Goal: Information Seeking & Learning: Check status

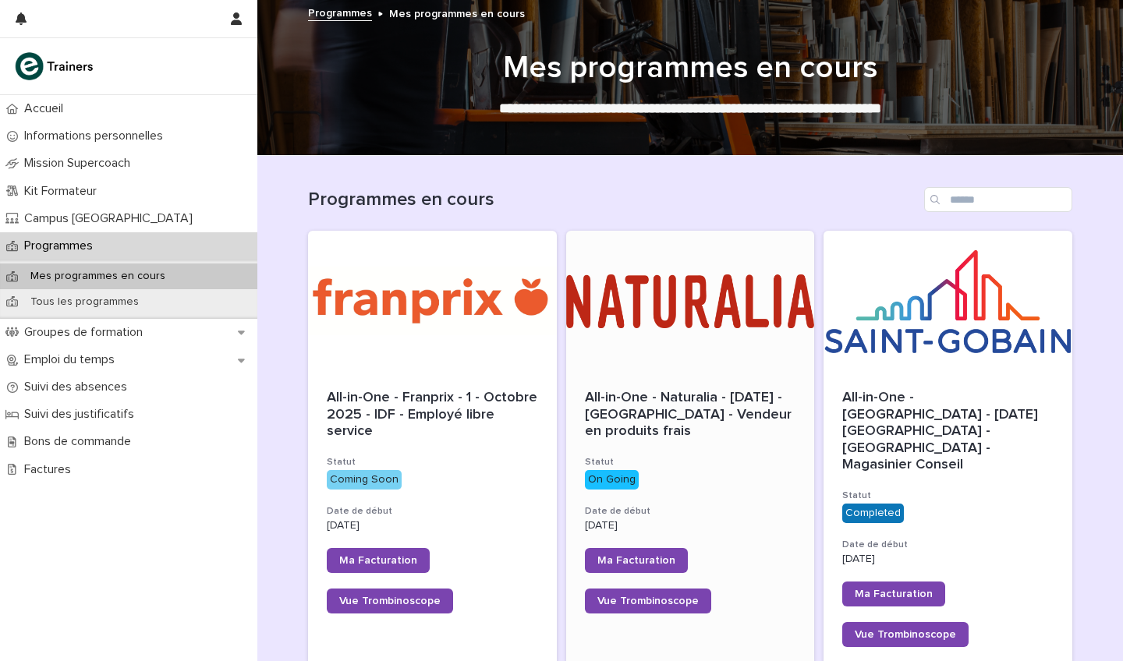
click at [631, 373] on div "All-in-One - Naturalia - [DATE] - [GEOGRAPHIC_DATA] - Vendeur en produits frais…" at bounding box center [690, 501] width 249 height 261
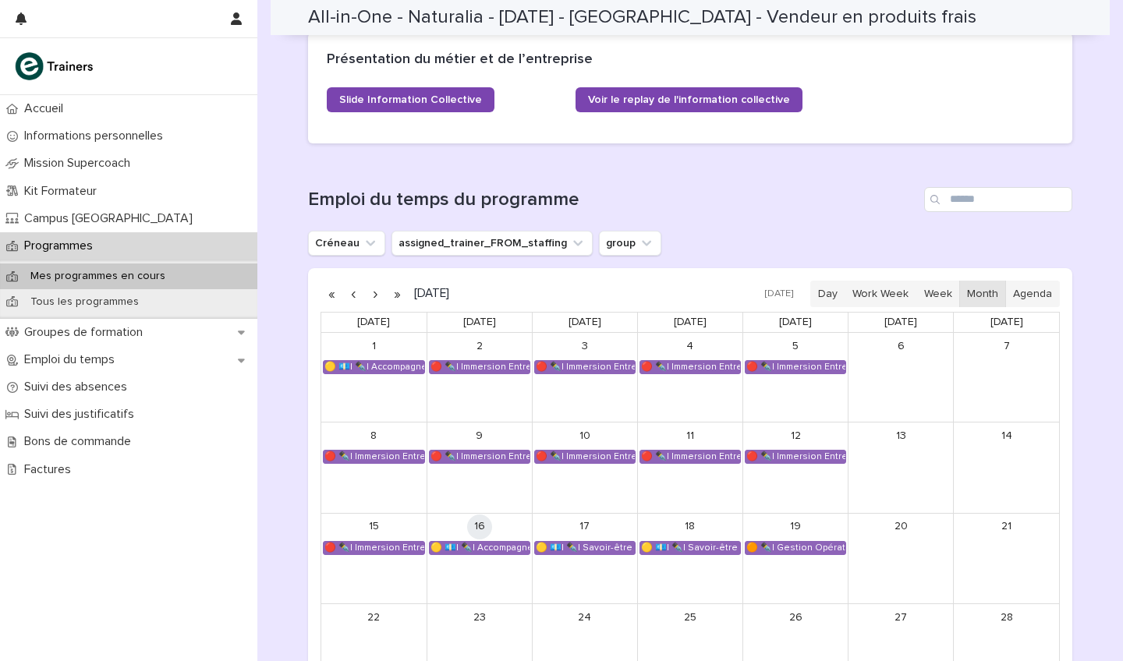
scroll to position [826, 0]
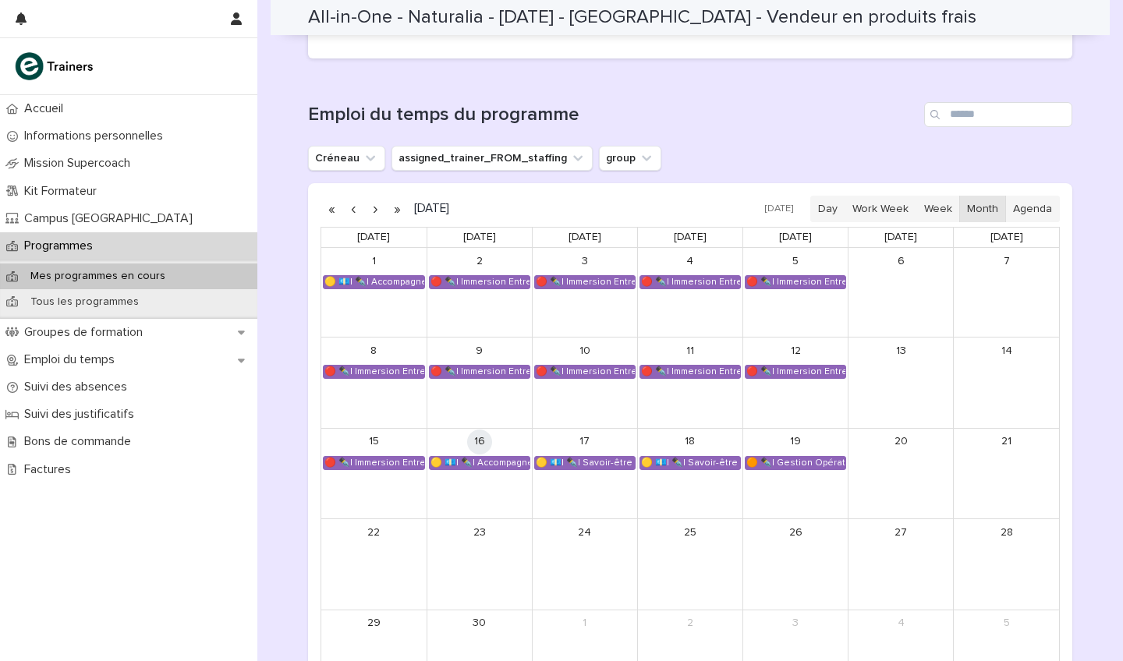
click at [585, 447] on link "17" at bounding box center [584, 442] width 25 height 25
click at [590, 457] on div "🟡 💶| ✒️| Savoir-être métier - Mobilisation et valorisation de ses forces et tal…" at bounding box center [585, 463] width 100 height 12
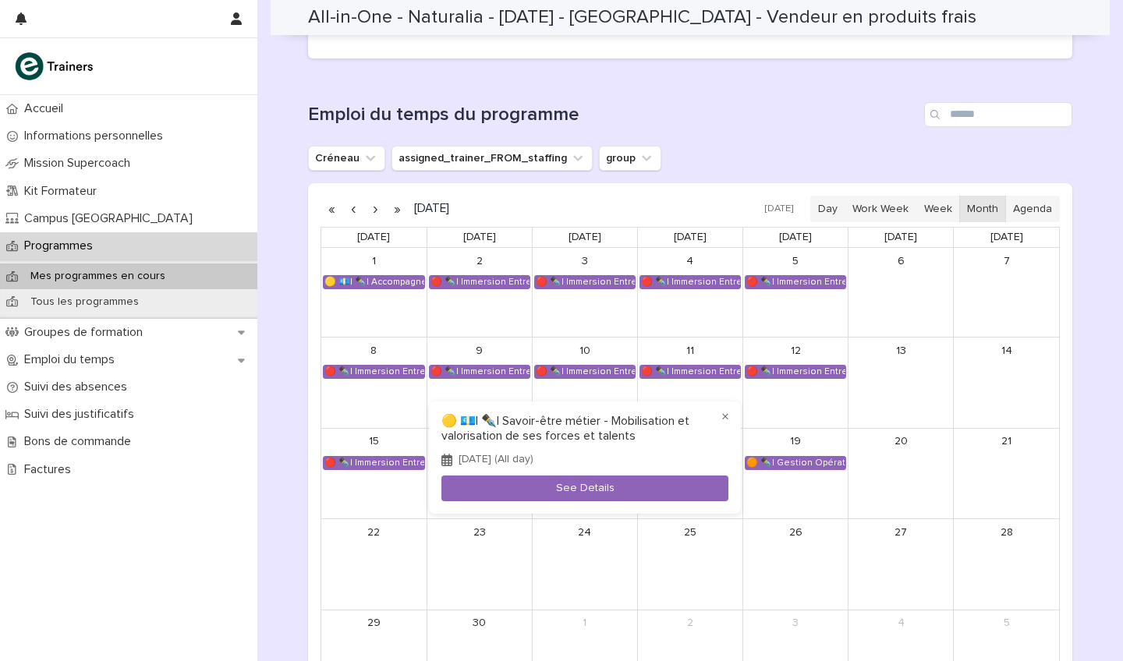
click at [694, 146] on div at bounding box center [561, 330] width 1123 height 661
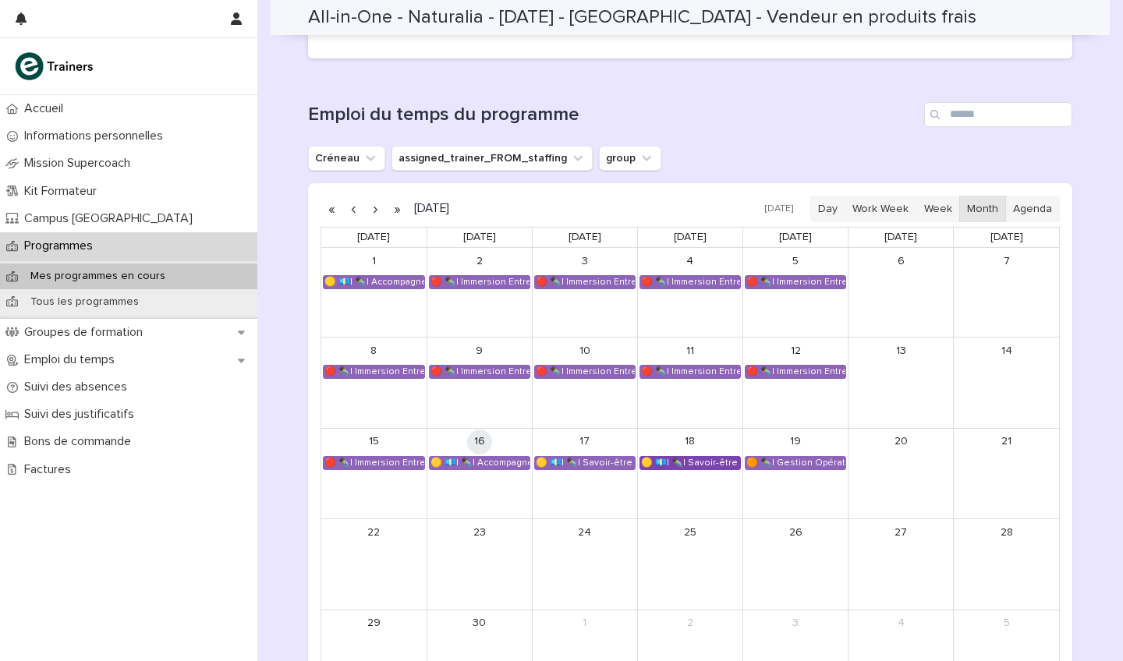
click at [710, 457] on div "🟡 💶| ✒️| Savoir-être métier - Collaboration et dynamique d'équipe dans un espac…" at bounding box center [690, 463] width 100 height 12
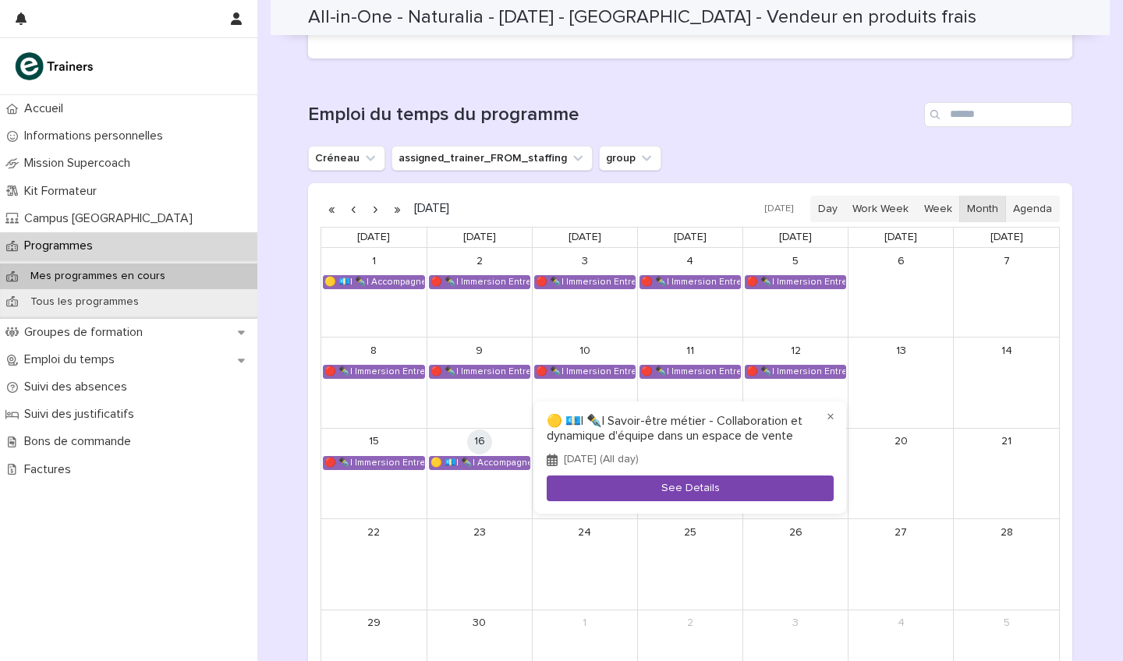
click at [702, 491] on button "See Details" at bounding box center [689, 489] width 287 height 26
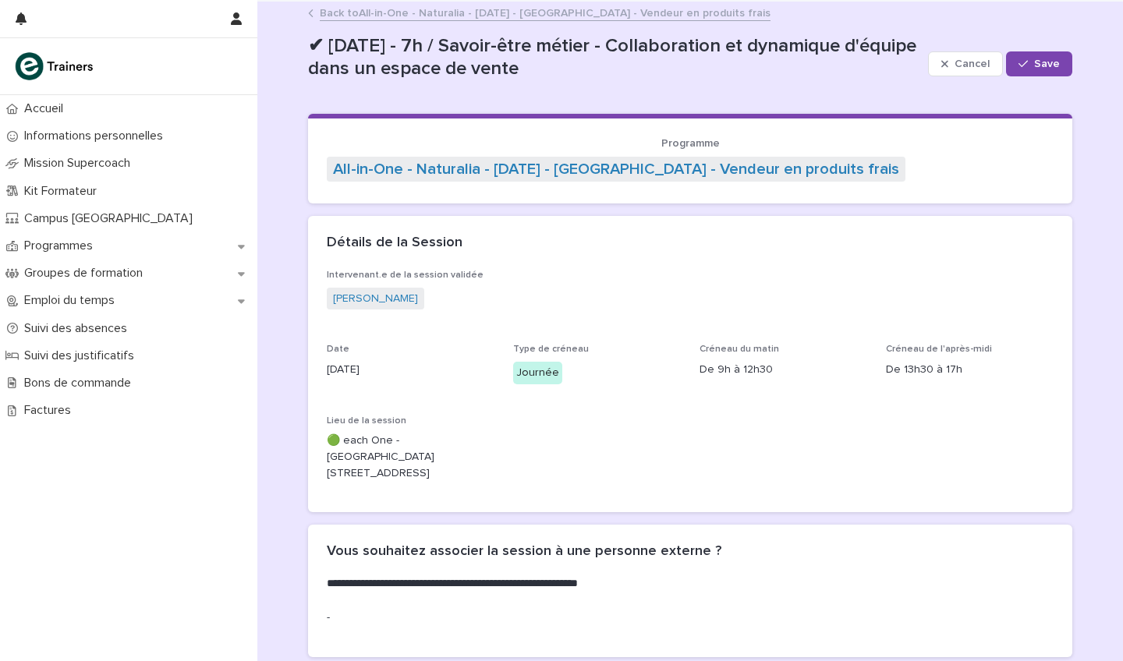
click at [642, 82] on div "✔ [DATE] - 7h / Savoir-être métier - Collaboration et dynamique d'équipe dans u…" at bounding box center [615, 64] width 614 height 58
click at [677, 81] on div "✔ [DATE] - 7h / Savoir-être métier - Collaboration et dynamique d'équipe dans u…" at bounding box center [615, 64] width 614 height 58
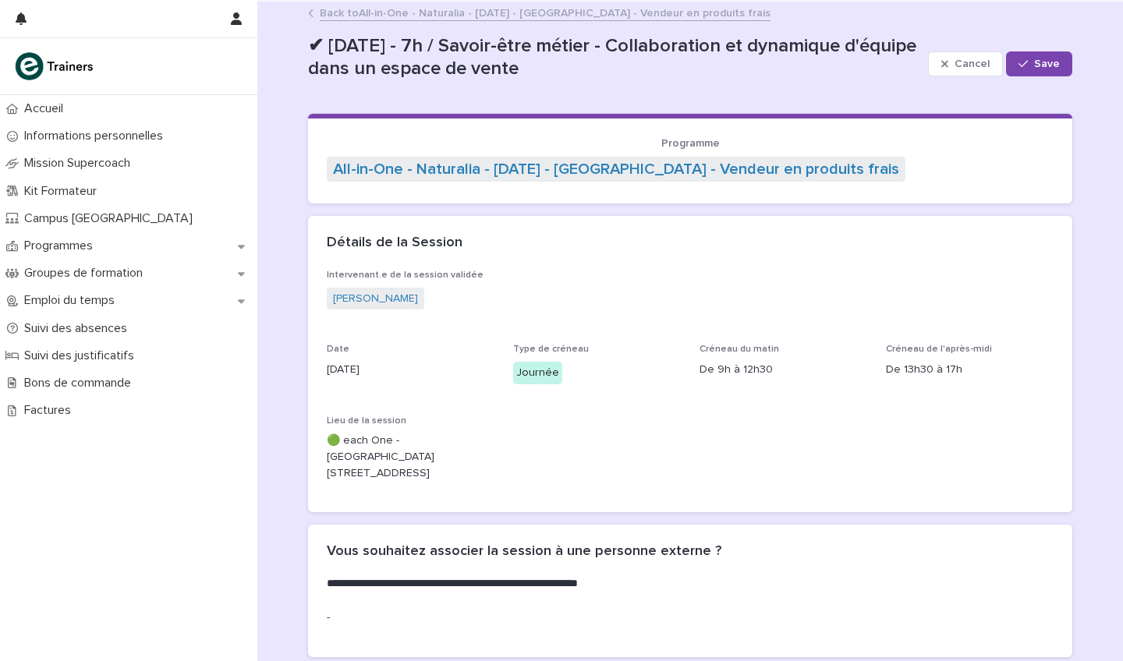
click at [135, 247] on div "Programmes" at bounding box center [128, 245] width 257 height 27
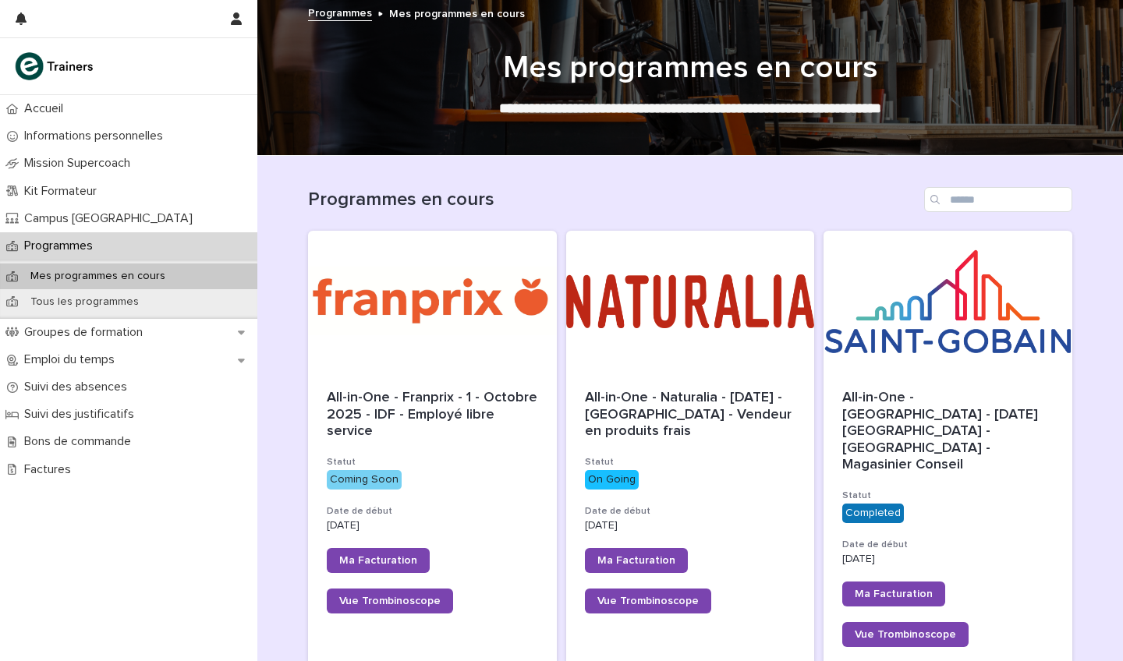
click at [599, 202] on h1 "Programmes en cours" at bounding box center [613, 200] width 610 height 23
click at [622, 196] on h1 "Programmes en cours" at bounding box center [613, 200] width 610 height 23
click at [603, 196] on h1 "Programmes en cours" at bounding box center [613, 200] width 610 height 23
click at [643, 194] on h1 "Programmes en cours" at bounding box center [613, 200] width 610 height 23
click at [621, 195] on h1 "Programmes en cours" at bounding box center [613, 200] width 610 height 23
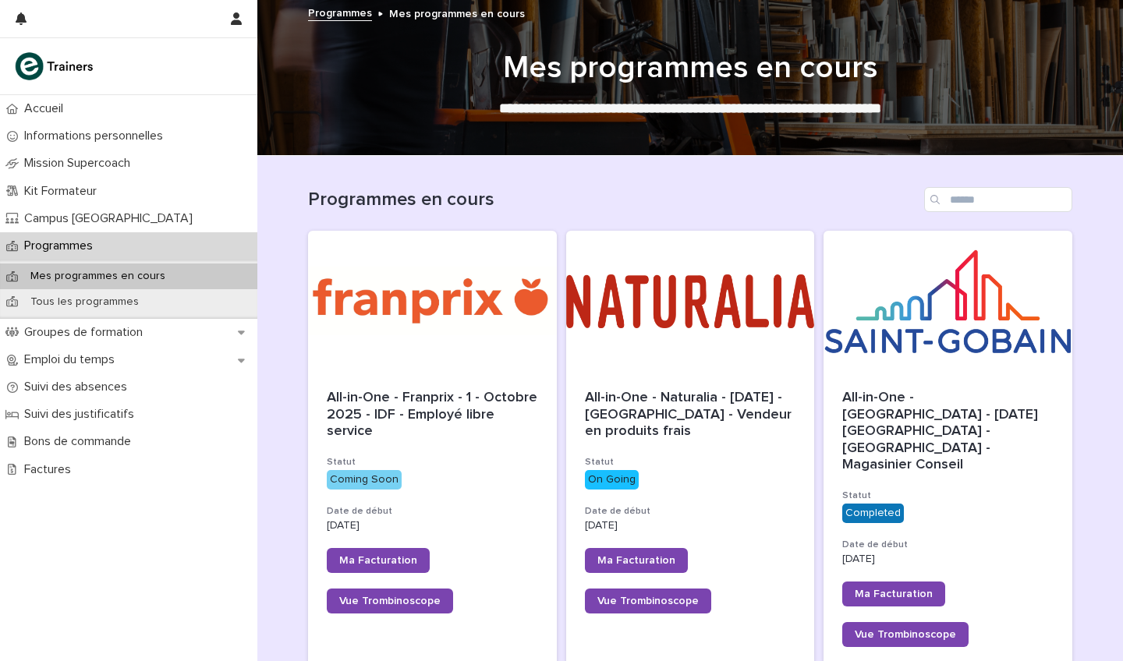
click at [635, 193] on h1 "Programmes en cours" at bounding box center [613, 200] width 610 height 23
click at [624, 193] on h1 "Programmes en cours" at bounding box center [613, 200] width 610 height 23
click at [636, 190] on h1 "Programmes en cours" at bounding box center [613, 200] width 610 height 23
click at [629, 191] on h1 "Programmes en cours" at bounding box center [613, 200] width 610 height 23
click at [643, 190] on h1 "Programmes en cours" at bounding box center [613, 200] width 610 height 23
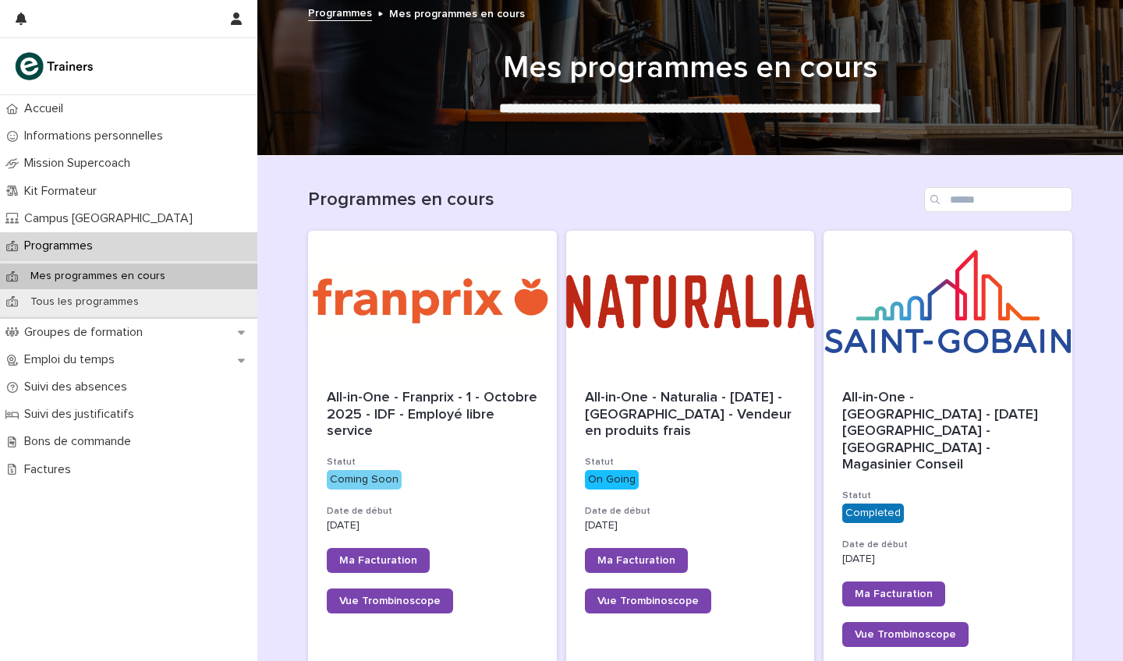
click at [643, 190] on h1 "Programmes en cours" at bounding box center [613, 200] width 610 height 23
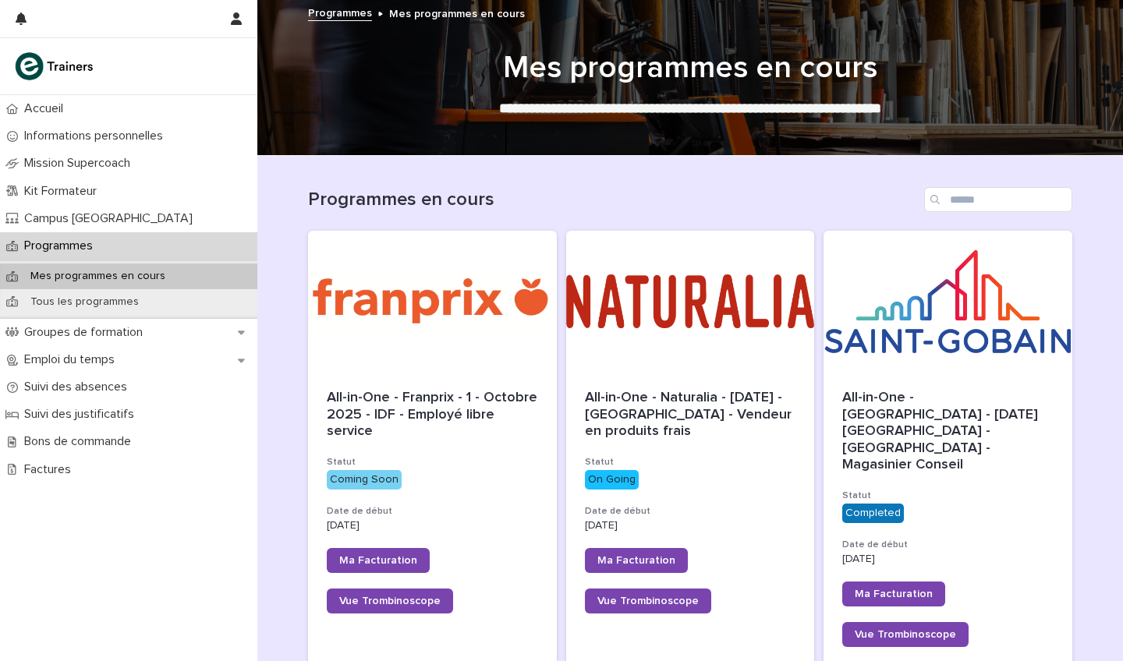
click at [643, 190] on h1 "Programmes en cours" at bounding box center [613, 200] width 610 height 23
click at [610, 191] on h1 "Programmes en cours" at bounding box center [613, 200] width 610 height 23
click at [625, 191] on h1 "Programmes en cours" at bounding box center [613, 200] width 610 height 23
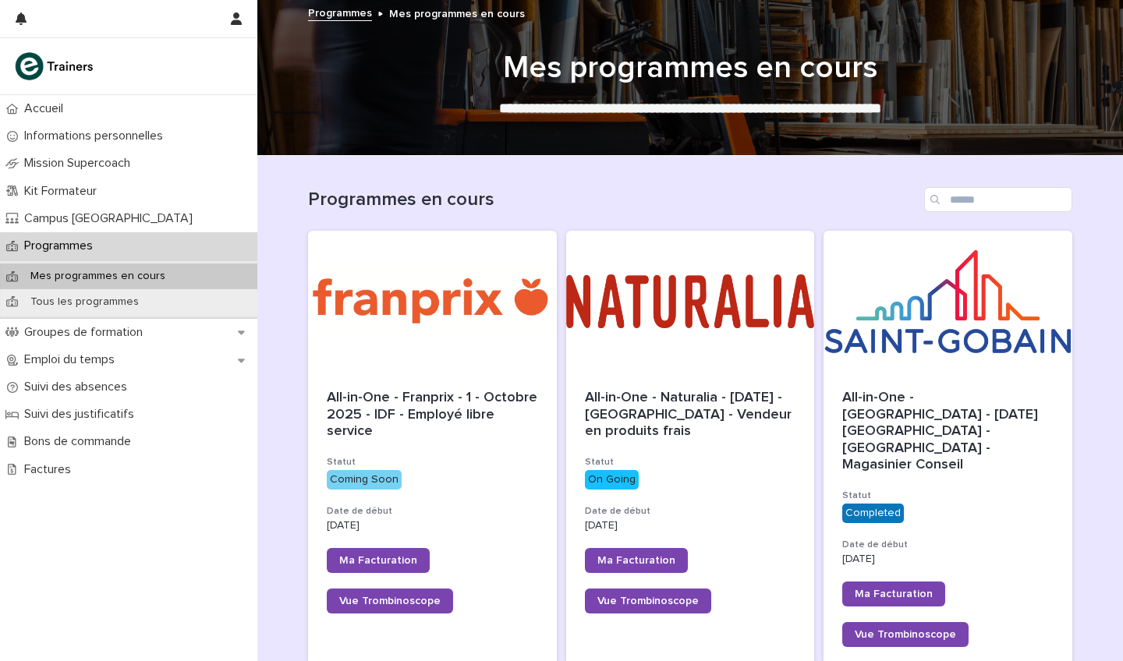
click at [596, 188] on div "Programmes en cours" at bounding box center [690, 199] width 764 height 25
click at [606, 188] on div "Programmes en cours" at bounding box center [690, 199] width 764 height 25
click at [584, 184] on div "Programmes en cours" at bounding box center [690, 193] width 764 height 75
click at [592, 185] on div "Programmes en cours" at bounding box center [690, 193] width 764 height 75
click at [567, 183] on div "Programmes en cours" at bounding box center [690, 193] width 764 height 75
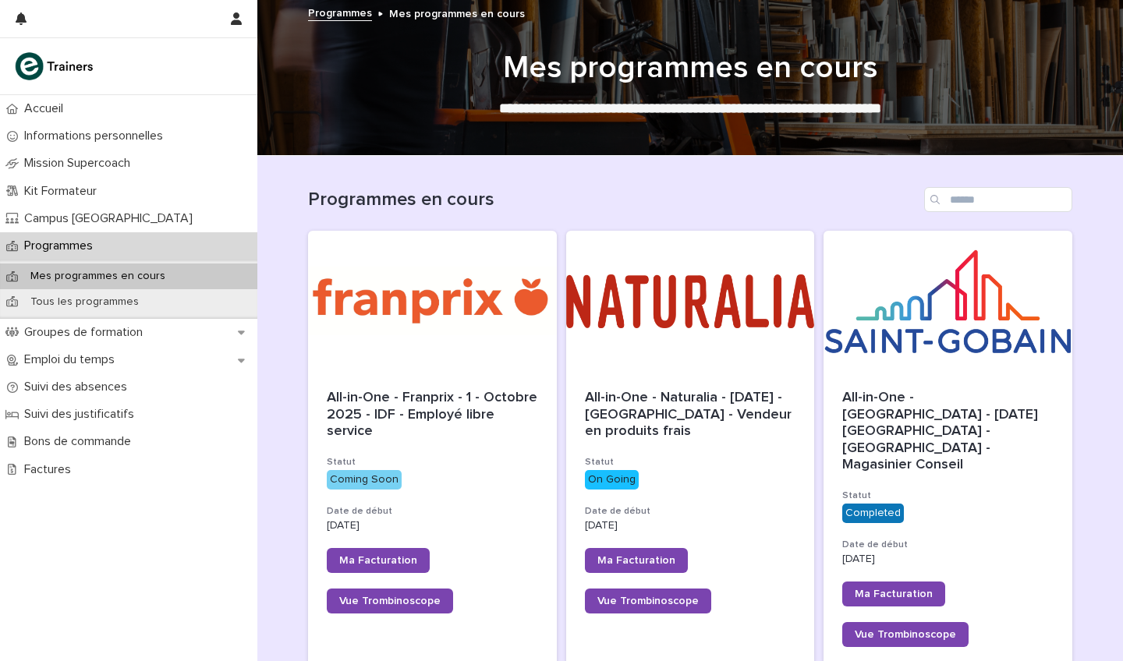
click at [580, 183] on div "Programmes en cours" at bounding box center [690, 193] width 764 height 75
click at [564, 183] on div "Programmes en cours" at bounding box center [690, 193] width 764 height 75
click at [578, 185] on div "Programmes en cours" at bounding box center [690, 193] width 764 height 75
click at [567, 185] on div "Programmes en cours" at bounding box center [690, 193] width 764 height 75
click at [577, 185] on div "Programmes en cours" at bounding box center [690, 193] width 764 height 75
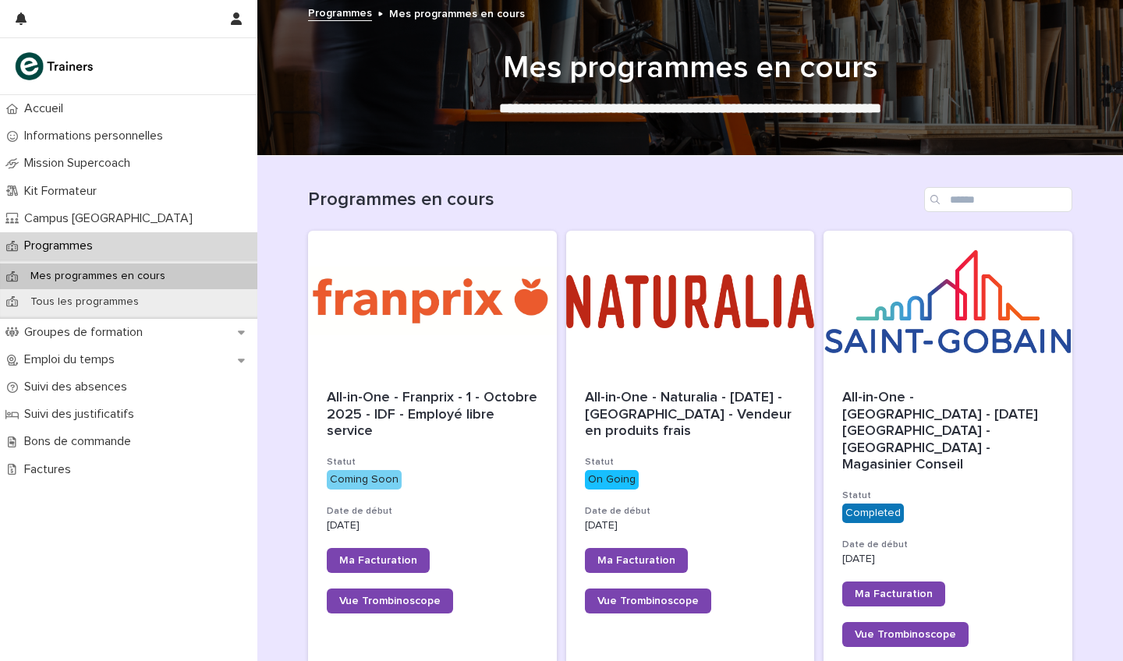
click at [564, 184] on div "Programmes en cours" at bounding box center [690, 193] width 764 height 75
click at [570, 184] on div "Programmes en cours" at bounding box center [690, 193] width 764 height 75
click at [694, 285] on div at bounding box center [690, 301] width 249 height 140
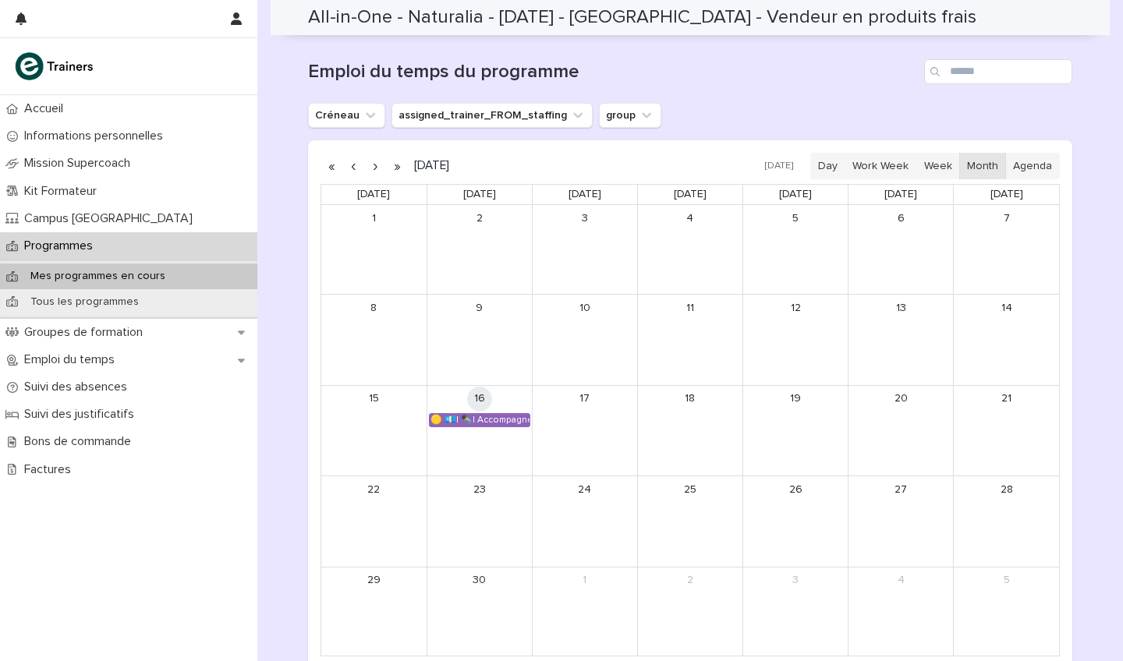
scroll to position [871, 0]
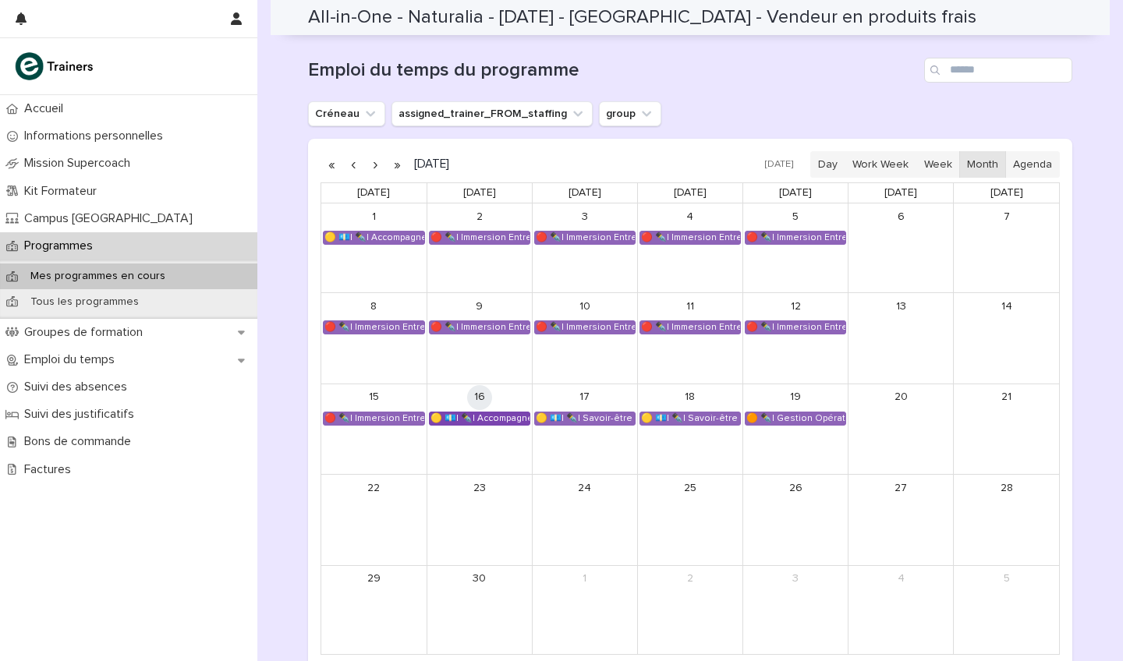
click at [493, 412] on div "🟡 💶| ✒️| Accompagnement Immersion - Retour de l'immersion tutorée" at bounding box center [480, 418] width 100 height 12
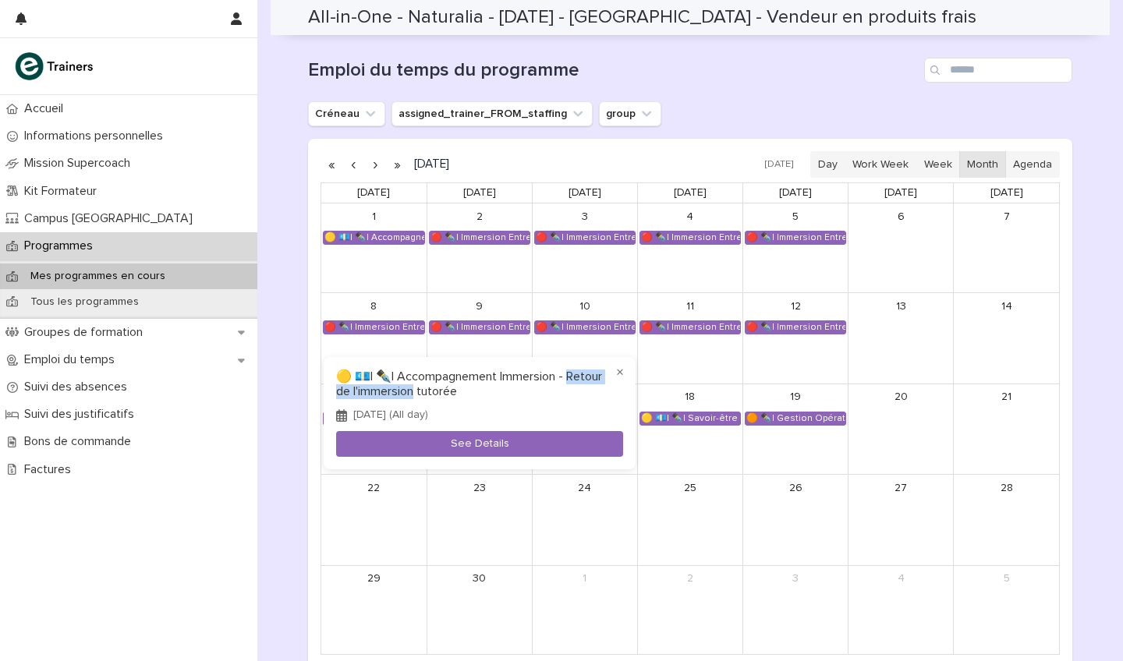
drag, startPoint x: 453, startPoint y: 391, endPoint x: 335, endPoint y: 398, distance: 117.9
click at [335, 398] on div "× 🟡 💶| ✒️| Accompagnement Immersion - Retour de l'immersion tutorée [DATE] (All…" at bounding box center [480, 413] width 312 height 112
copy h3 "tour de l'immersion t"
click at [643, 373] on div at bounding box center [561, 330] width 1123 height 661
